Goal: Find specific page/section: Find specific page/section

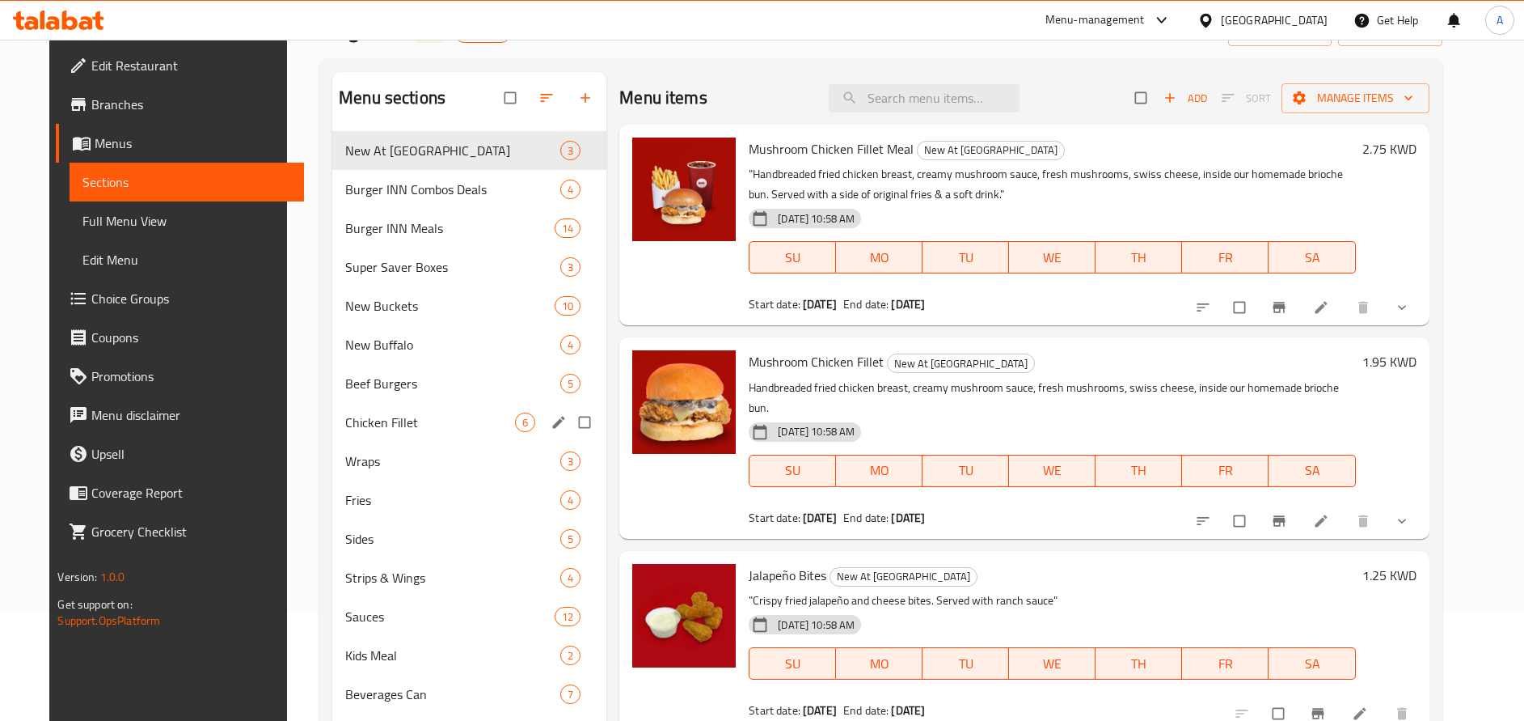
scroll to position [89, 0]
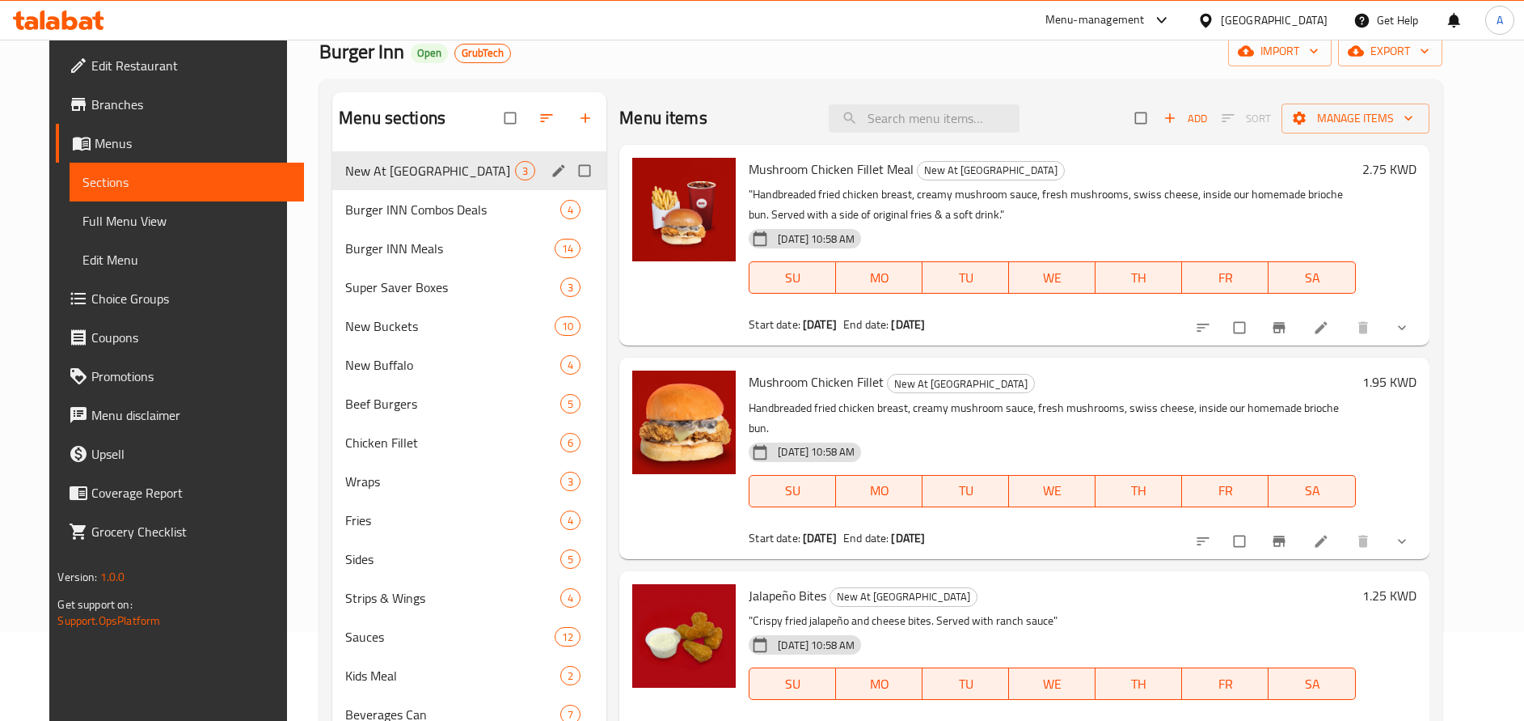
click at [413, 180] on div "New At Burger INN 3" at bounding box center [469, 170] width 274 height 39
click at [398, 222] on div "Burger INN Combos Deals 4" at bounding box center [469, 209] width 274 height 39
